Goal: Information Seeking & Learning: Understand process/instructions

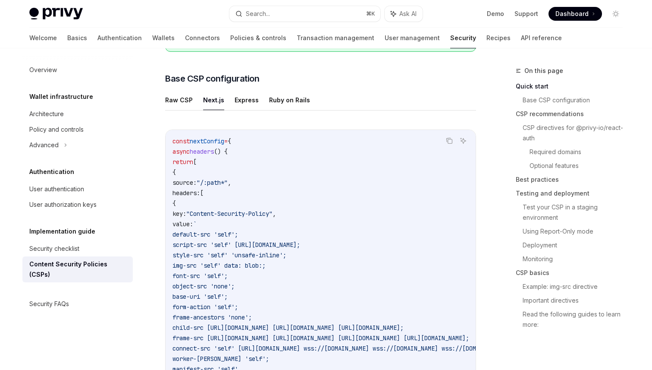
scroll to position [284, 0]
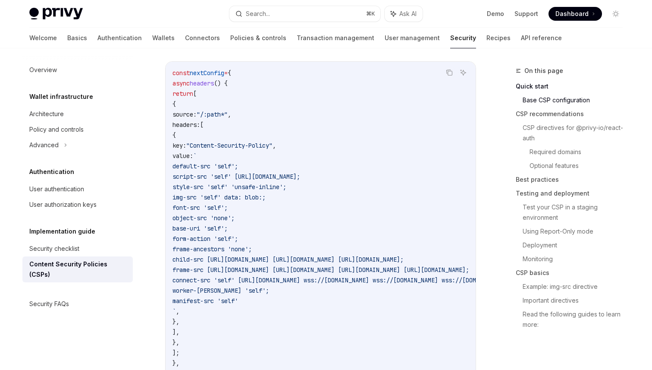
click at [351, 223] on code "const nextConfig = { async headers () { return [ { source: "/:path*" , headers:…" at bounding box center [426, 223] width 507 height 311
click at [360, 181] on code "const nextConfig = { async headers () { return [ { source: "/:path*" , headers:…" at bounding box center [426, 223] width 507 height 311
click at [432, 279] on span "connect-src 'self' [URL][DOMAIN_NAME] wss://[DOMAIN_NAME] wss://[DOMAIN_NAME] w…" at bounding box center [416, 280] width 487 height 8
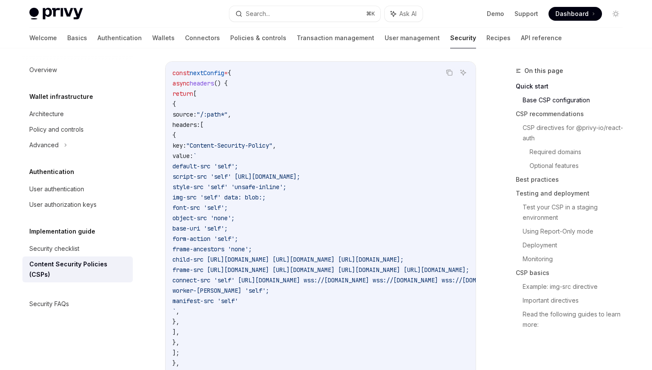
click at [361, 233] on code "const nextConfig = { async headers () { return [ { source: "/:path*" , headers:…" at bounding box center [426, 223] width 507 height 311
click at [347, 181] on code "const nextConfig = { async headers () { return [ { source: "/:path*" , headers:…" at bounding box center [426, 223] width 507 height 311
click at [300, 174] on span "script-src 'self' [URL][DOMAIN_NAME];" at bounding box center [237, 177] width 128 height 8
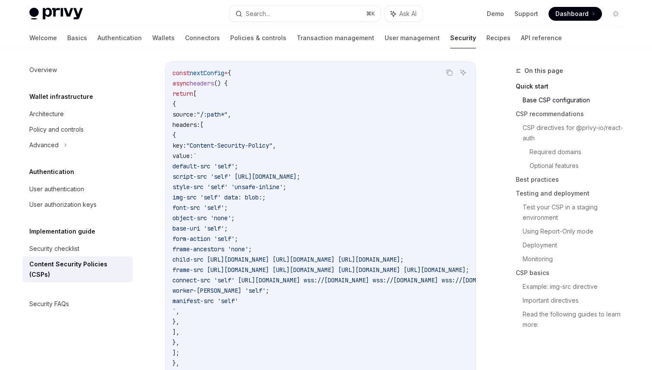
click at [300, 174] on span "script-src 'self' [URL][DOMAIN_NAME];" at bounding box center [237, 177] width 128 height 8
click at [370, 195] on code "const nextConfig = { async headers () { return [ { source: "/:path*" , headers:…" at bounding box center [426, 223] width 507 height 311
click at [320, 191] on code "const nextConfig = { async headers () { return [ { source: "/:path*" , headers:…" at bounding box center [426, 223] width 507 height 311
click at [286, 187] on span "style-src 'self' 'unsafe-inline';" at bounding box center [230, 187] width 114 height 8
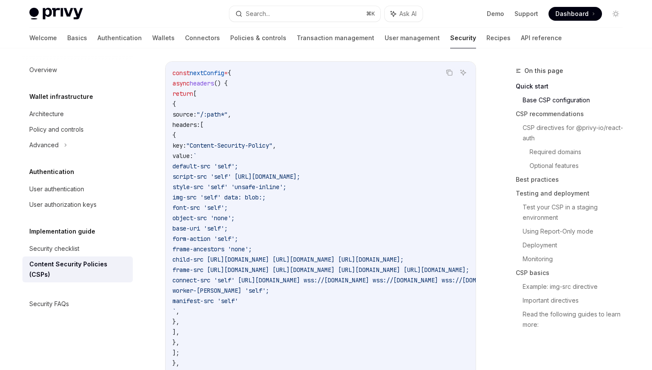
click at [286, 187] on span "style-src 'self' 'unsafe-inline';" at bounding box center [230, 187] width 114 height 8
click at [286, 185] on span "style-src 'self' 'unsafe-inline';" at bounding box center [230, 187] width 114 height 8
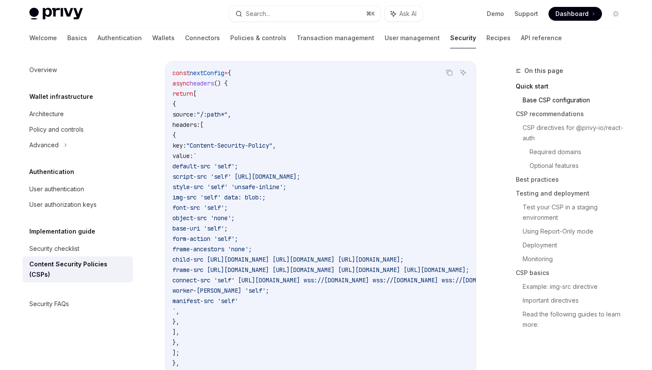
copy span "unsafe-inline"
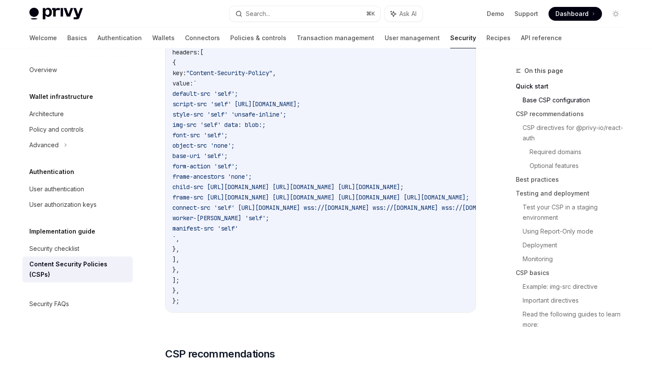
scroll to position [358, 0]
click at [367, 237] on code "const nextConfig = { async headers () { return [ { source: "/:path*" , headers:…" at bounding box center [426, 149] width 507 height 311
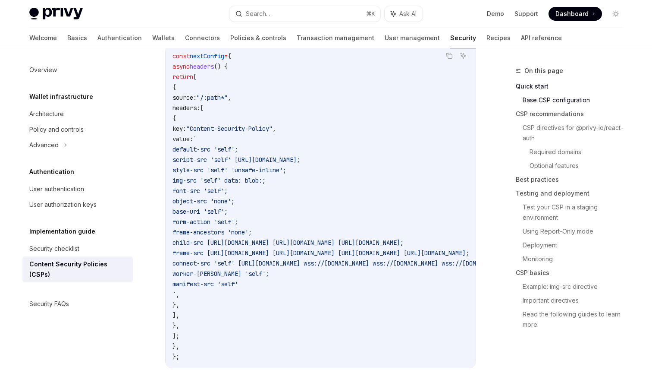
scroll to position [308, 0]
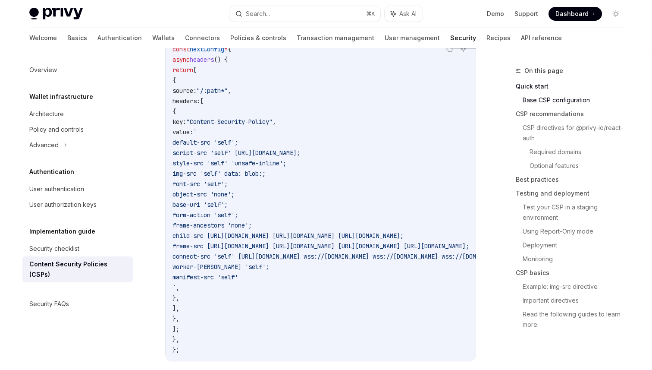
click at [286, 165] on span "style-src 'self' 'unsafe-inline';" at bounding box center [230, 163] width 114 height 8
click at [246, 158] on code "const nextConfig = { async headers () { return [ { source: "/:path*" , headers:…" at bounding box center [426, 199] width 507 height 311
click at [340, 205] on code "const nextConfig = { async headers () { return [ { source: "/:path*" , headers:…" at bounding box center [426, 199] width 507 height 311
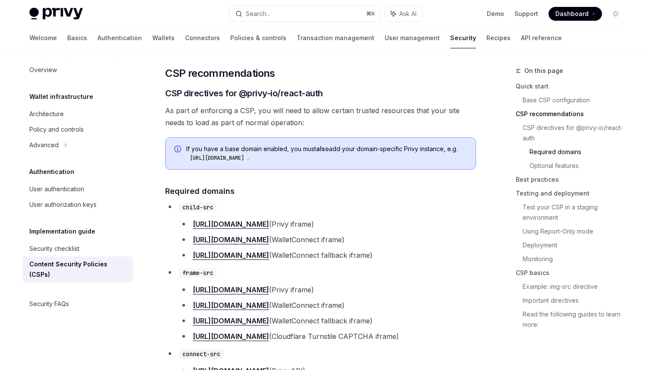
scroll to position [642, 0]
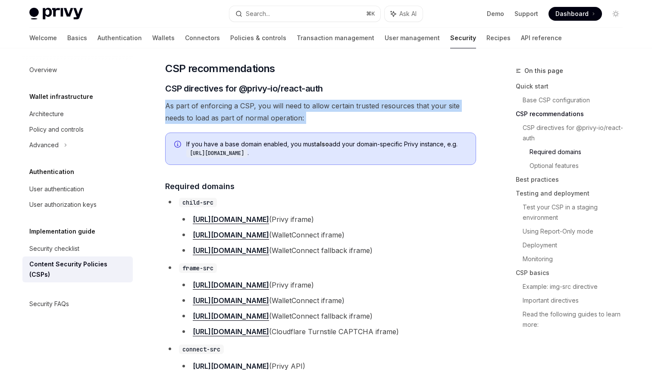
click at [335, 116] on span "As part of enforcing a CSP, you will need to allow certain trusted resources th…" at bounding box center [320, 112] width 311 height 24
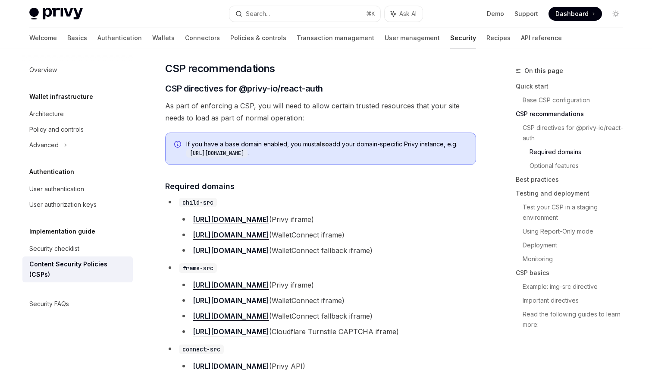
click at [335, 116] on span "As part of enforcing a CSP, you will need to allow certain trusted resources th…" at bounding box center [320, 112] width 311 height 24
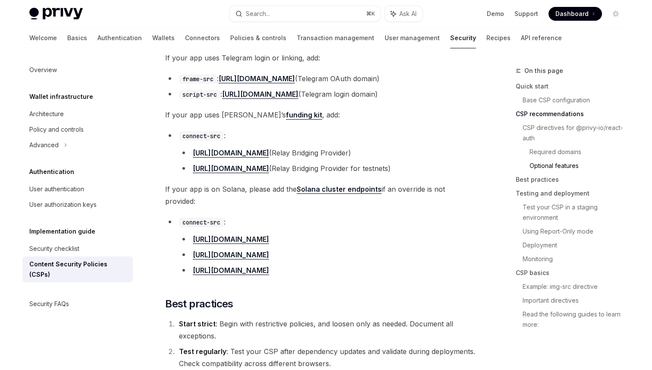
scroll to position [1116, 0]
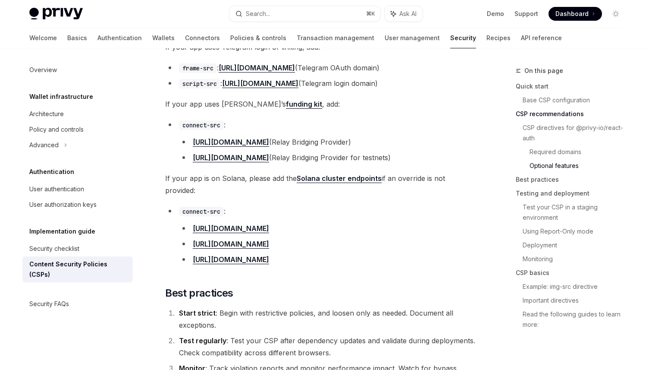
click at [330, 118] on div "New to CSPs? Skip to CSP Basics for an introduction. If you are using Privy in …" at bounding box center [320, 228] width 311 height 2438
click at [364, 141] on li "[URL][DOMAIN_NAME] (Relay Bridging Provider)" at bounding box center [327, 142] width 297 height 12
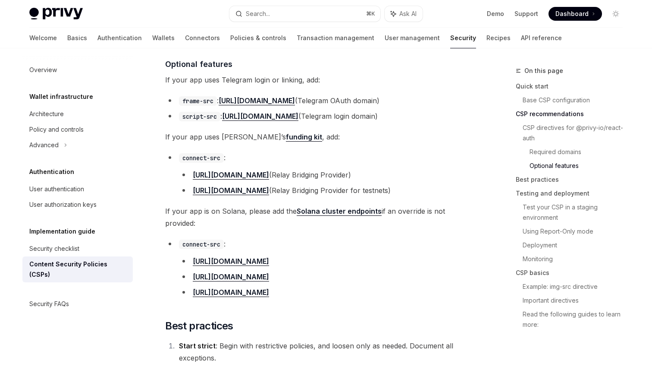
scroll to position [1038, 0]
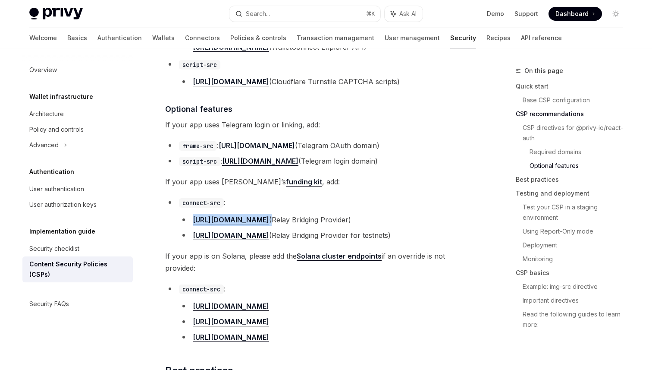
copy li "[URL][DOMAIN_NAME]"
drag, startPoint x: 261, startPoint y: 222, endPoint x: 181, endPoint y: 221, distance: 80.3
click at [181, 221] on li "[URL][DOMAIN_NAME] (Relay Bridging Provider)" at bounding box center [327, 220] width 297 height 12
drag, startPoint x: 289, startPoint y: 238, endPoint x: 191, endPoint y: 237, distance: 98.8
click at [191, 237] on li "[URL][DOMAIN_NAME] (Relay Bridging Provider for testnets)" at bounding box center [327, 235] width 297 height 12
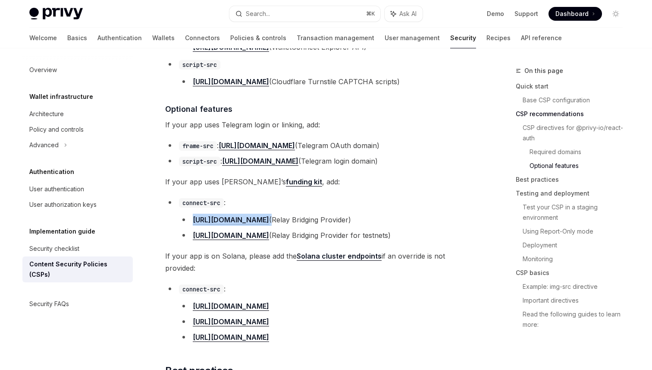
copy link "[URL][DOMAIN_NAME]"
